Goal: Task Accomplishment & Management: Manage account settings

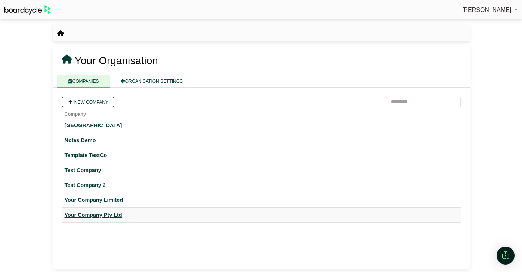
click at [113, 216] on div "Your Company Pty Ltd" at bounding box center [261, 215] width 393 height 9
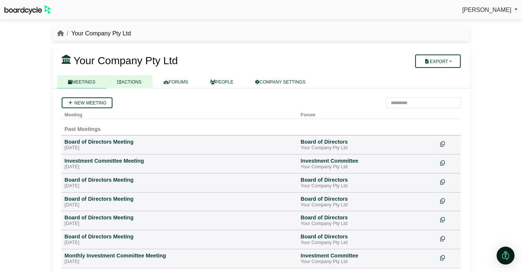
click at [139, 81] on link "ACTIONS" at bounding box center [129, 81] width 46 height 13
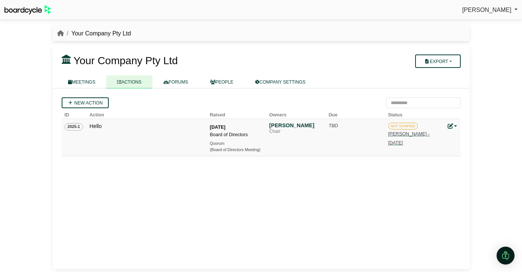
click at [396, 128] on span "NOT STARTED" at bounding box center [403, 126] width 30 height 7
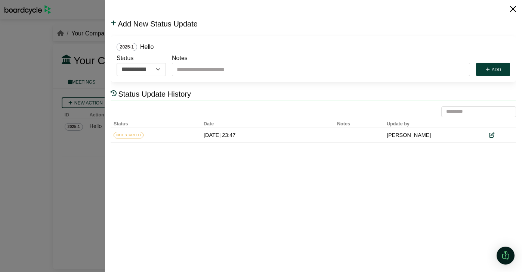
click at [514, 4] on button "Close" at bounding box center [513, 9] width 12 height 12
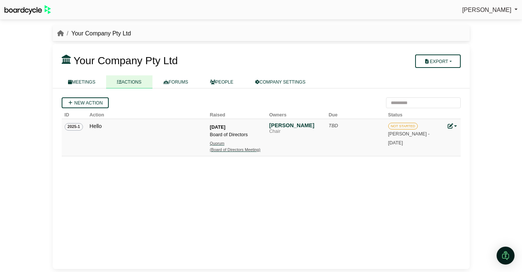
click at [242, 149] on div "(Board of Directors Meeting)" at bounding box center [236, 150] width 52 height 6
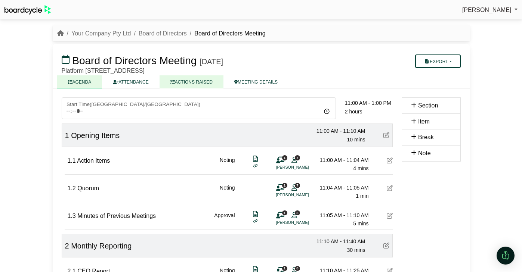
click at [201, 82] on link "ACTIONS RAISED" at bounding box center [191, 81] width 64 height 13
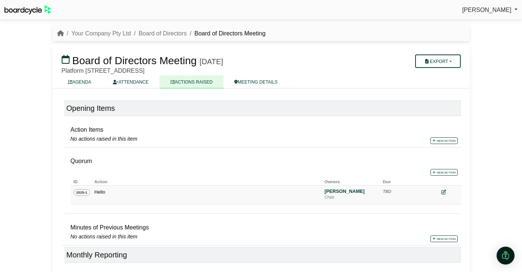
click at [331, 193] on div "[PERSON_NAME]" at bounding box center [351, 192] width 52 height 6
click at [90, 192] on td "2025-1" at bounding box center [81, 195] width 21 height 19
click at [105, 191] on div "Hello" at bounding box center [206, 192] width 224 height 7
click at [384, 194] on div "TBD" at bounding box center [409, 192] width 52 height 7
click at [422, 195] on div "TBD" at bounding box center [409, 192] width 52 height 7
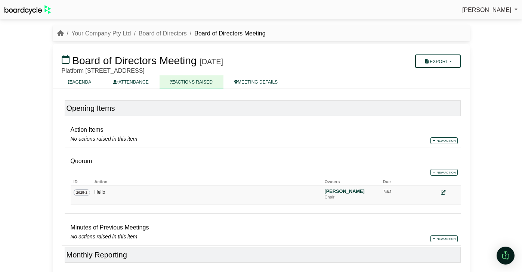
click at [442, 193] on icon at bounding box center [443, 192] width 5 height 5
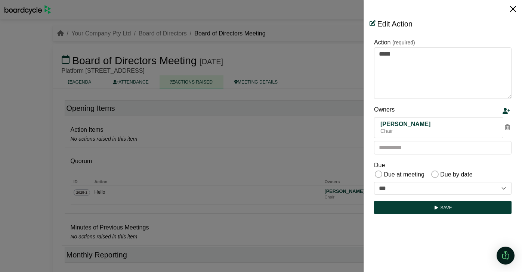
click at [509, 11] on button "Close" at bounding box center [513, 9] width 12 height 12
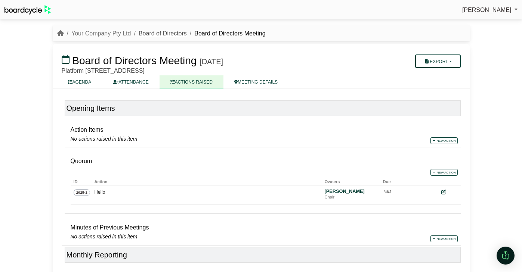
click at [153, 34] on link "Board of Directors" at bounding box center [163, 33] width 48 height 6
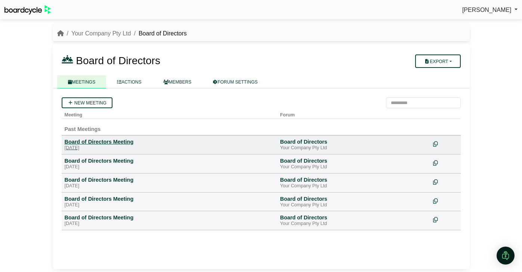
click at [102, 142] on div "Board of Directors Meeting" at bounding box center [170, 142] width 210 height 7
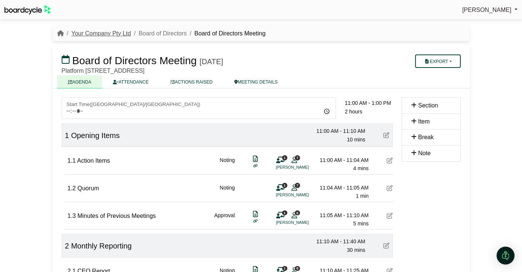
click at [105, 34] on link "Your Company Pty Ltd" at bounding box center [101, 33] width 60 height 6
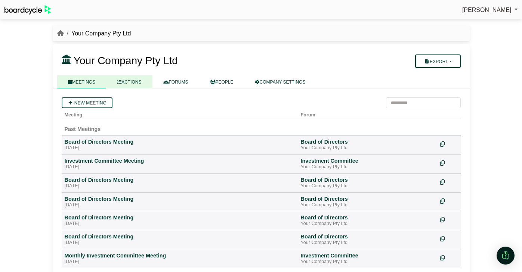
click at [135, 88] on link "ACTIONS" at bounding box center [129, 81] width 46 height 13
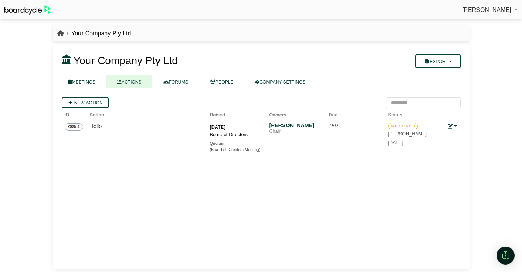
click at [61, 33] on icon "breadcrumb" at bounding box center [60, 33] width 7 height 6
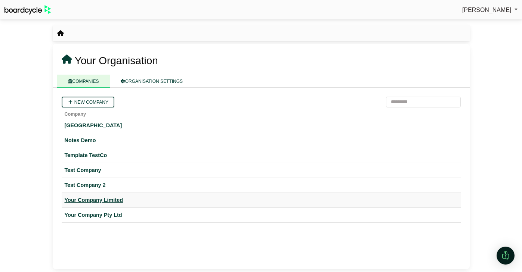
click at [110, 200] on div "Your Company Limited" at bounding box center [261, 200] width 393 height 9
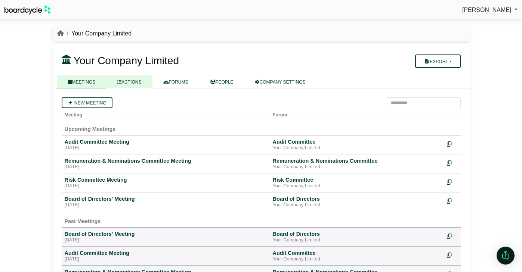
click at [133, 84] on link "ACTIONS" at bounding box center [129, 81] width 46 height 13
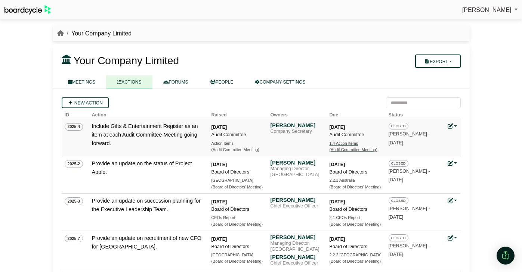
click at [336, 141] on div "1.4 Action Items" at bounding box center [355, 143] width 52 height 6
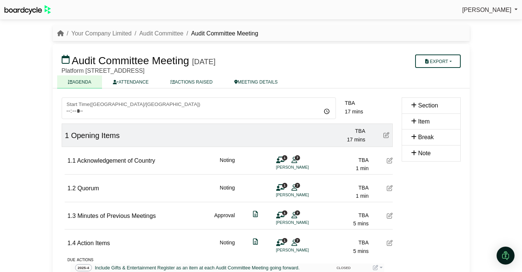
scroll to position [73, 0]
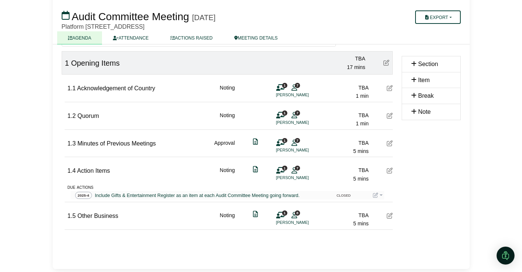
click at [337, 198] on span "CLOSED" at bounding box center [343, 196] width 19 height 6
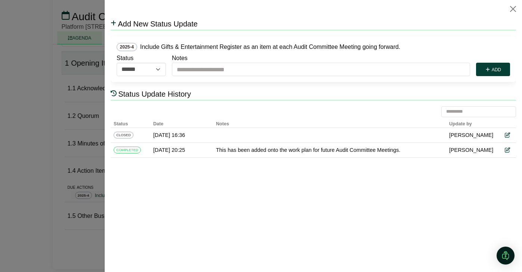
scroll to position [0, 0]
click at [511, 12] on button "Close" at bounding box center [513, 9] width 12 height 12
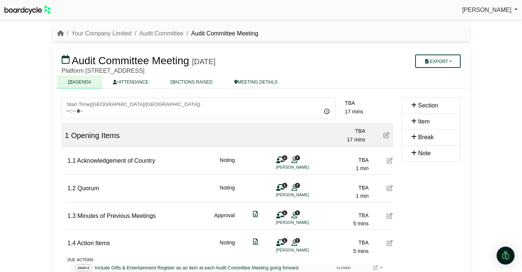
scroll to position [73, 0]
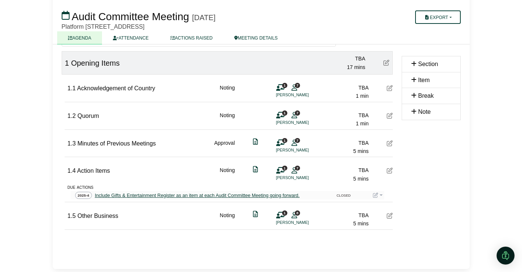
click at [254, 196] on div "Include Gifts & Entertainment Register as an item at each Audit Committee Meeti…" at bounding box center [197, 195] width 208 height 7
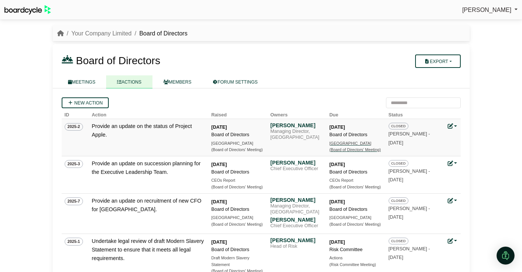
click at [336, 146] on div "[GEOGRAPHIC_DATA]" at bounding box center [355, 143] width 52 height 6
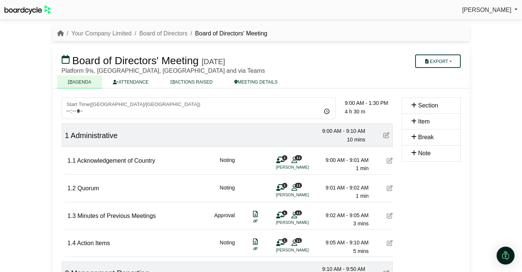
scroll to position [243, 0]
